Goal: Information Seeking & Learning: Learn about a topic

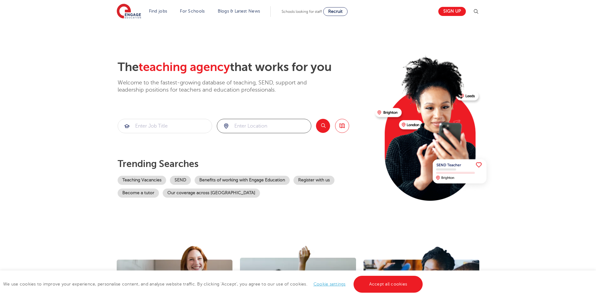
click at [250, 126] on input "search" at bounding box center [264, 126] width 94 height 14
click at [237, 147] on li "[GEOGRAPHIC_DATA]" at bounding box center [263, 144] width 89 height 13
type input "[GEOGRAPHIC_DATA]"
click at [167, 123] on input "search" at bounding box center [165, 126] width 94 height 14
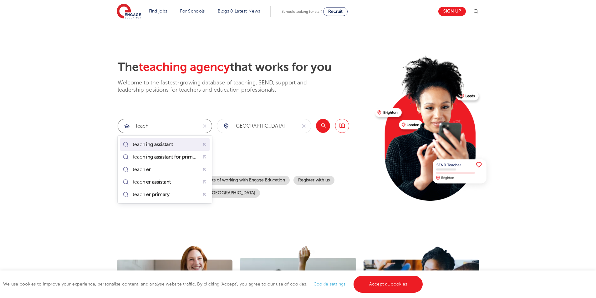
click at [162, 144] on mark "ing assistant" at bounding box center [159, 145] width 29 height 8
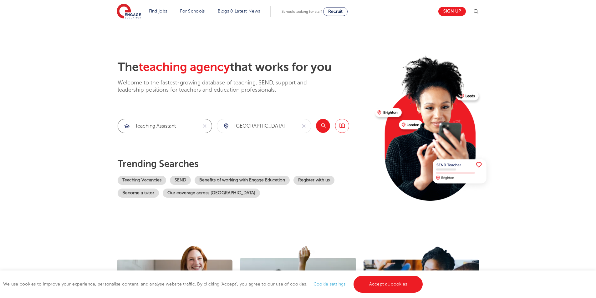
type input "teaching assistant"
click at [325, 127] on button "Search" at bounding box center [323, 126] width 14 height 14
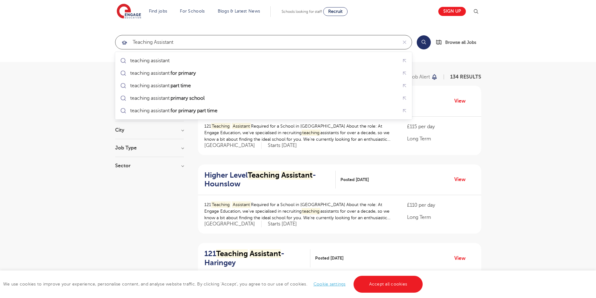
click at [133, 42] on input "teaching assistant" at bounding box center [256, 42] width 282 height 14
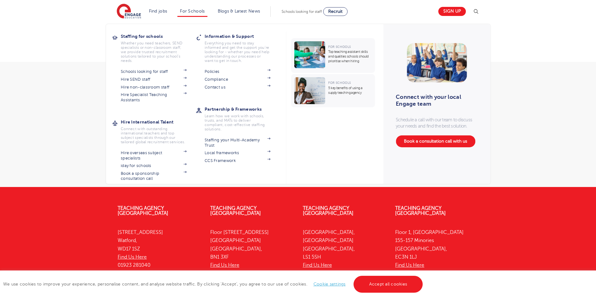
click button "Submit" at bounding box center [0, 0] width 0 height 0
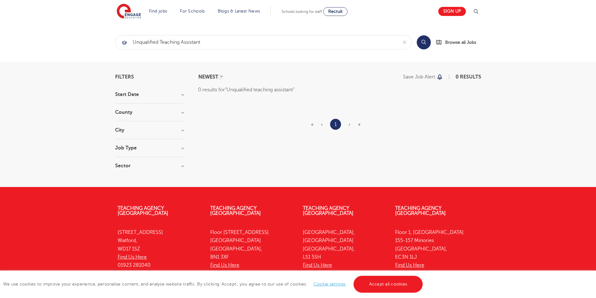
click at [422, 44] on button "Search" at bounding box center [424, 42] width 14 height 14
drag, startPoint x: 160, startPoint y: 42, endPoint x: 120, endPoint y: 42, distance: 39.4
click at [121, 43] on div "Unqualified teaching assistant" at bounding box center [256, 42] width 282 height 14
type input "teaching assistant"
click button "Submit" at bounding box center [0, 0] width 0 height 0
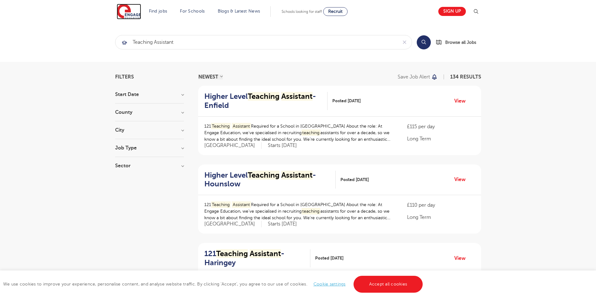
click at [129, 13] on img at bounding box center [129, 12] width 24 height 16
